Goal: Obtain resource: Download file/media

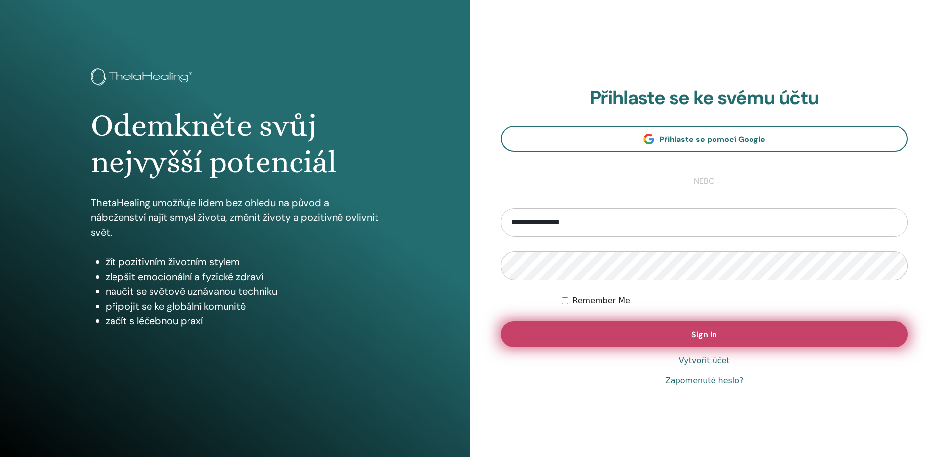
type input "**********"
click at [738, 335] on button "Sign In" at bounding box center [704, 335] width 407 height 26
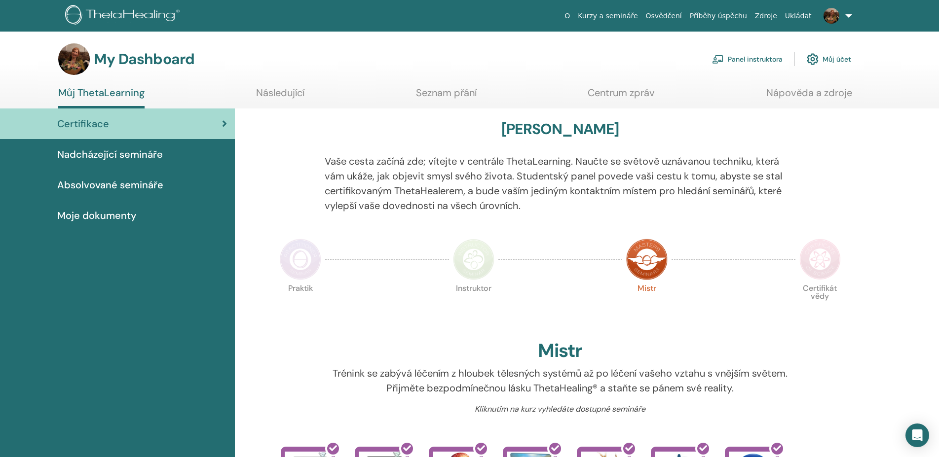
click at [116, 215] on span "Moje dokumenty" at bounding box center [96, 215] width 79 height 15
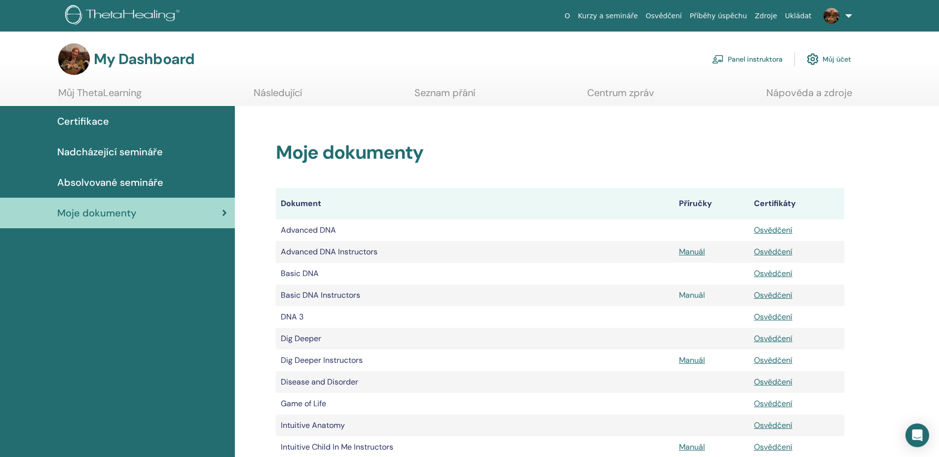
click at [696, 296] on link "Manuál" at bounding box center [692, 295] width 26 height 10
